Goal: Find specific page/section: Find specific page/section

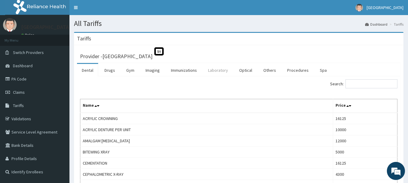
click at [215, 72] on link "Laboratory" at bounding box center [218, 70] width 30 height 13
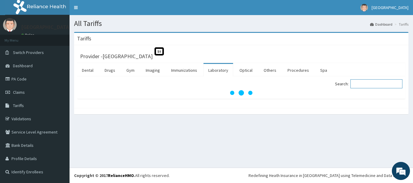
click at [371, 87] on input "Search:" at bounding box center [376, 83] width 52 height 9
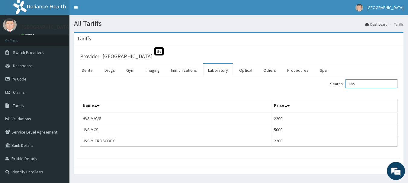
click at [361, 85] on input "HVS" at bounding box center [371, 83] width 52 height 9
type input "H"
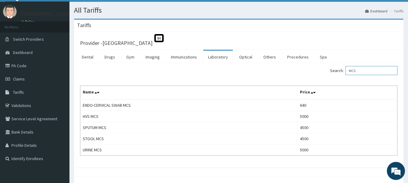
scroll to position [14, 0]
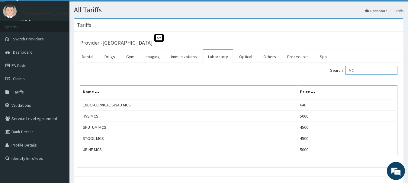
type input "M"
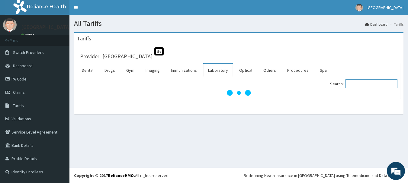
scroll to position [0, 0]
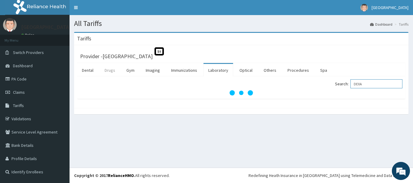
type input "DEXA"
click at [105, 71] on link "Drugs" at bounding box center [110, 70] width 20 height 13
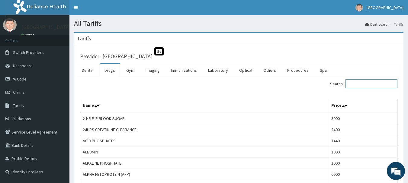
click at [355, 83] on input "Search:" at bounding box center [371, 83] width 52 height 9
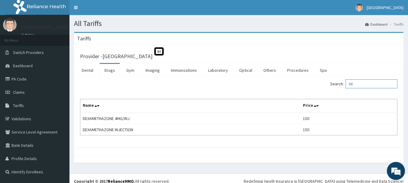
type input "D"
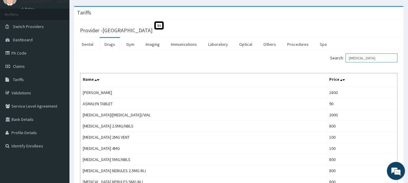
scroll to position [12, 0]
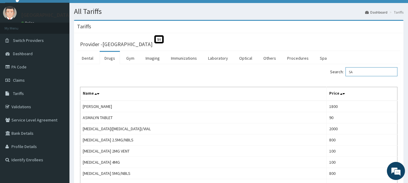
type input "S"
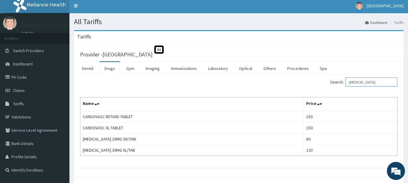
scroll to position [4, 0]
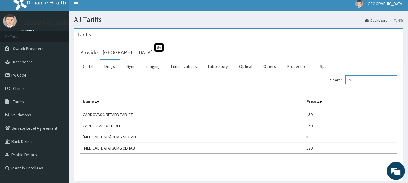
type input "N"
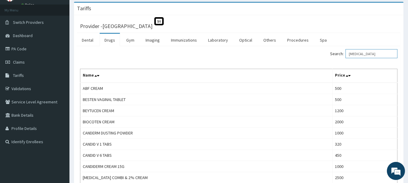
scroll to position [0, 0]
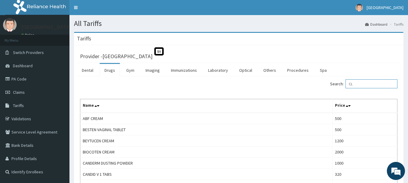
type input "C"
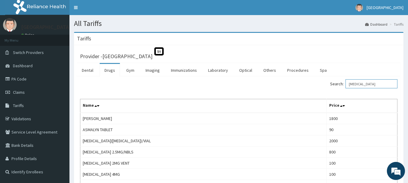
click at [381, 84] on input "[MEDICAL_DATA]" at bounding box center [371, 83] width 52 height 9
type input "S"
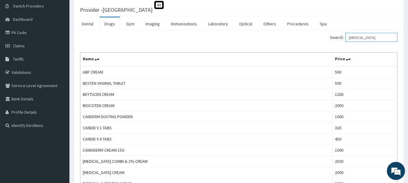
scroll to position [43, 0]
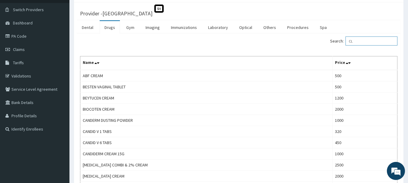
type input "C"
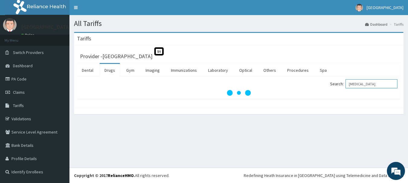
scroll to position [0, 0]
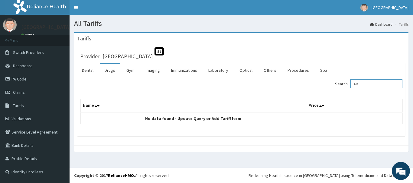
type input "A"
click at [376, 85] on input "ADIPINE" at bounding box center [376, 83] width 52 height 9
type input "A"
type input "N"
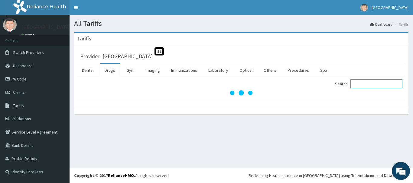
click at [362, 85] on input "Search:" at bounding box center [376, 83] width 52 height 9
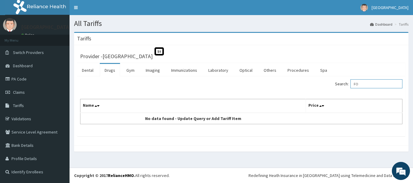
type input "F"
type input "C"
type input "A"
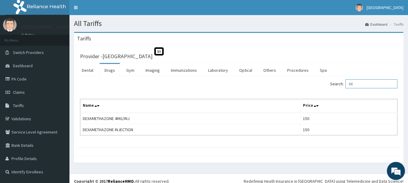
type input "D"
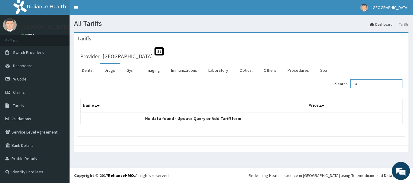
type input "S"
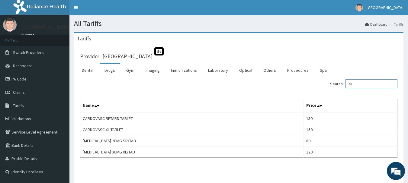
type input "N"
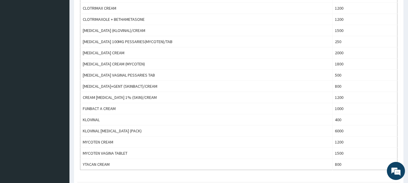
scroll to position [269, 0]
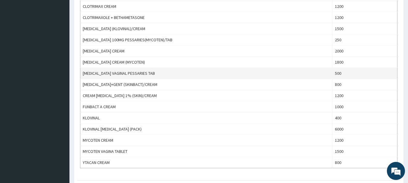
click at [335, 73] on td "500" at bounding box center [364, 73] width 65 height 11
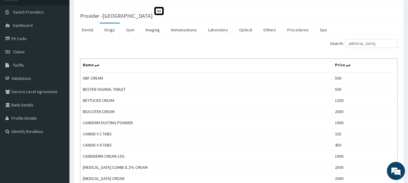
scroll to position [0, 0]
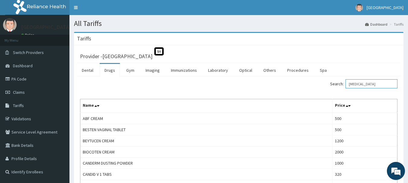
click at [384, 84] on input "[MEDICAL_DATA]" at bounding box center [371, 83] width 52 height 9
type input "C"
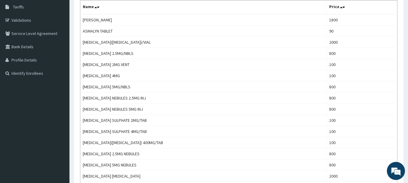
scroll to position [78, 0]
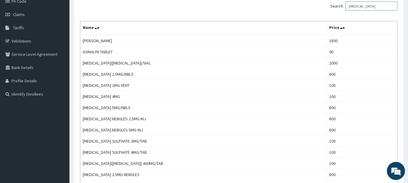
type input "[MEDICAL_DATA]"
